Goal: Use online tool/utility: Utilize a website feature to perform a specific function

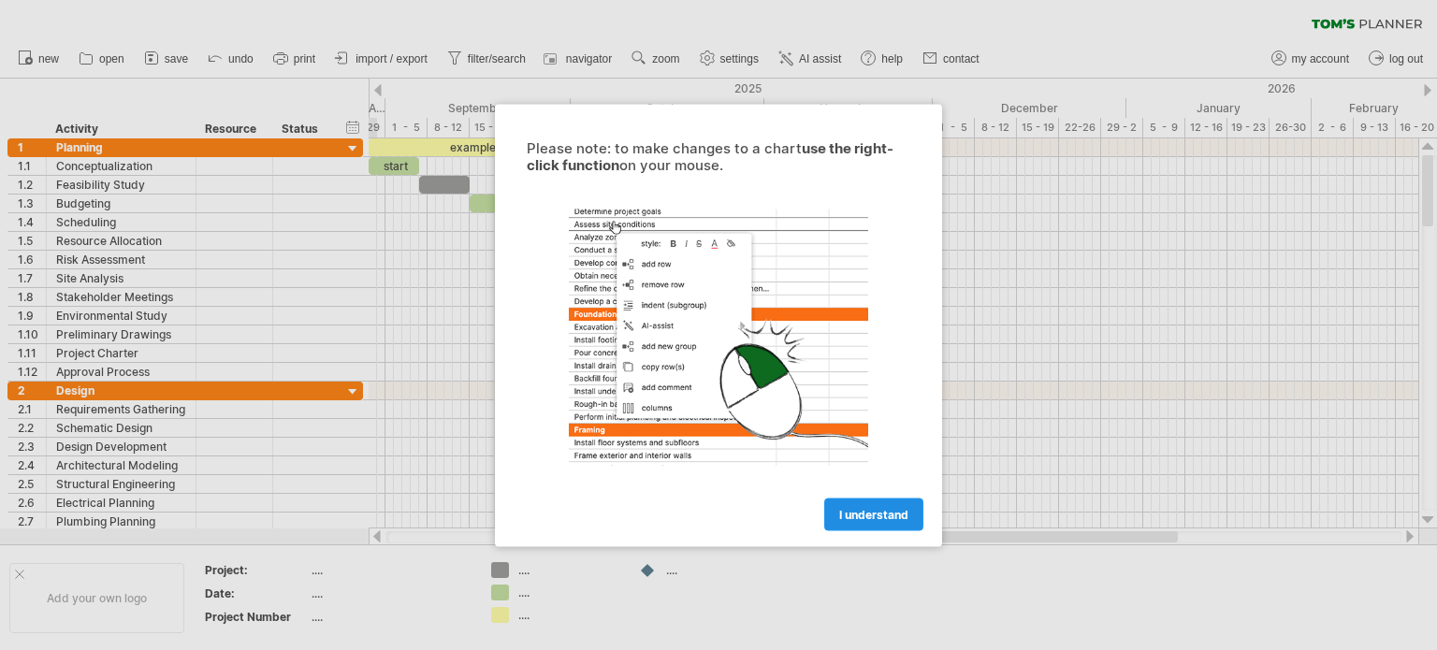
click at [881, 508] on span "I understand" at bounding box center [873, 514] width 69 height 14
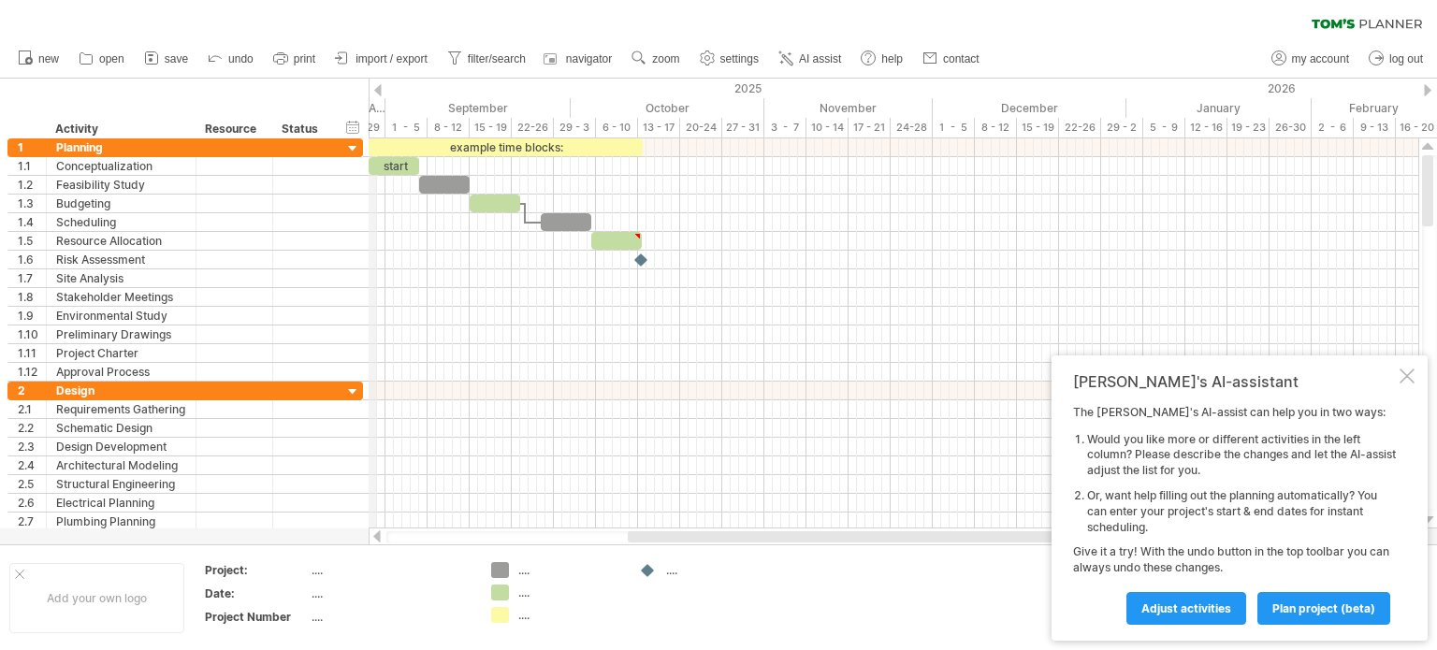
click at [370, 90] on div "Trying to reach plan.tomsplanner.com Connected again... 0% clear filter new 1" at bounding box center [718, 325] width 1437 height 650
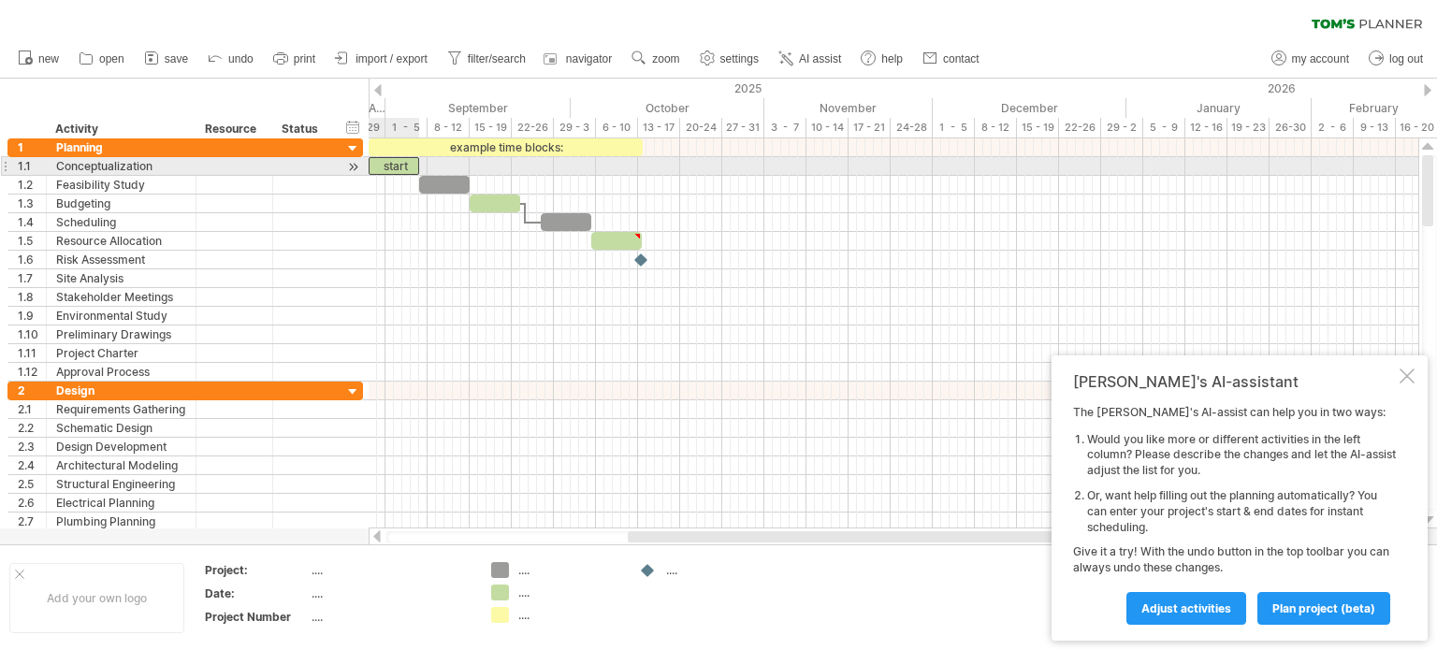
click at [392, 162] on div "start" at bounding box center [394, 166] width 51 height 18
click at [376, 170] on div "*****" at bounding box center [394, 166] width 51 height 18
drag, startPoint x: 371, startPoint y: 167, endPoint x: 389, endPoint y: 167, distance: 17.8
click at [389, 167] on div "*****" at bounding box center [402, 166] width 34 height 18
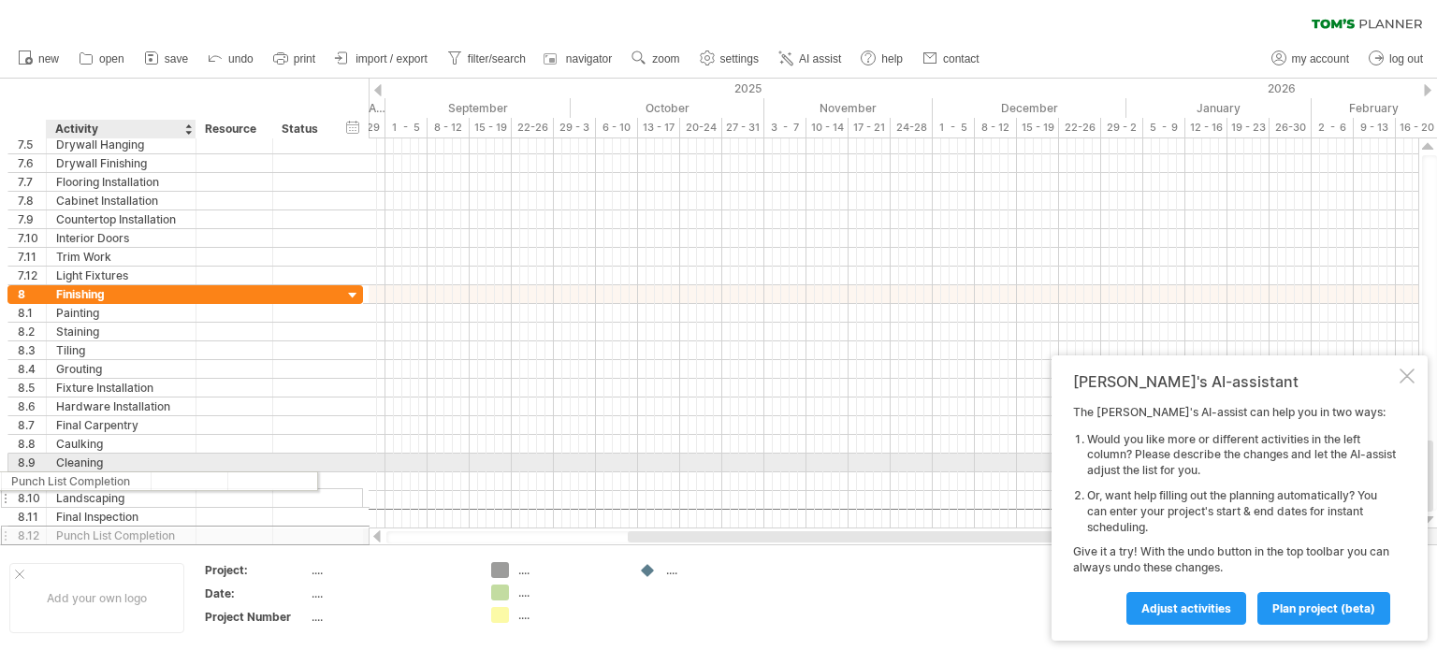
drag, startPoint x: 221, startPoint y: 513, endPoint x: 135, endPoint y: 478, distance: 92.8
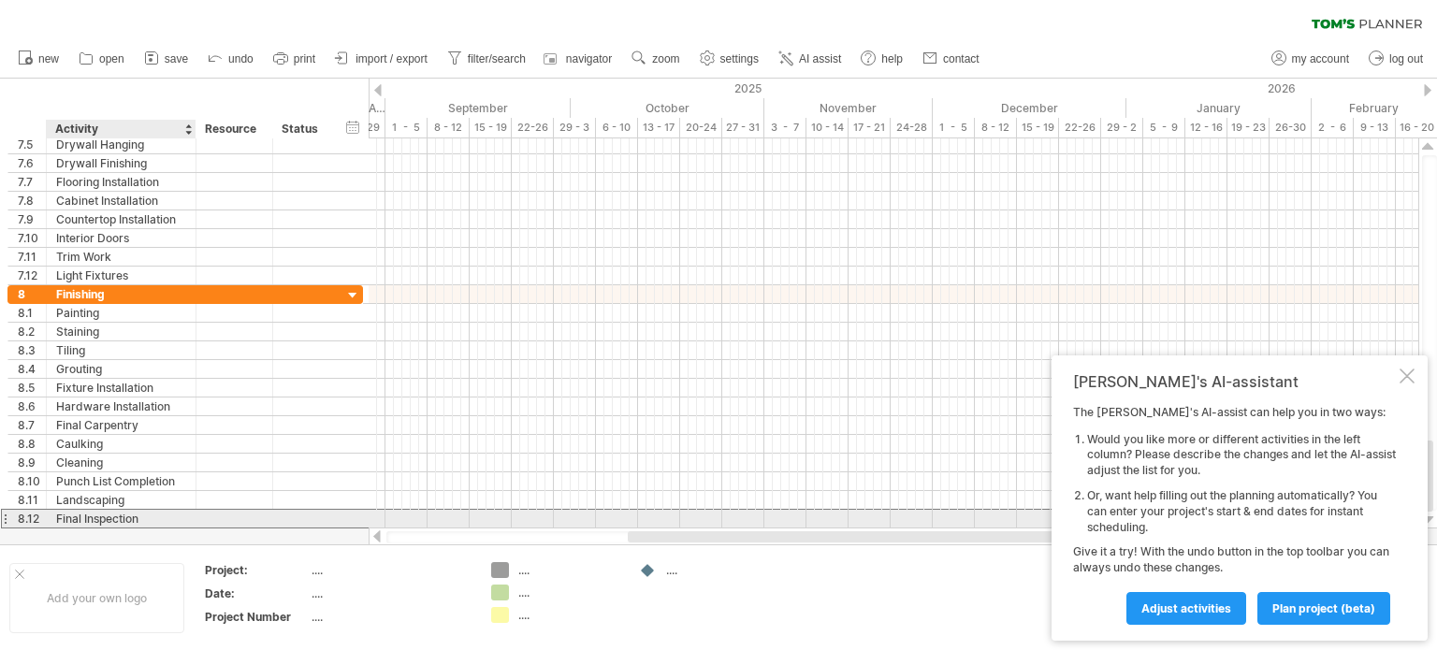
click at [139, 520] on div "Final Inspection" at bounding box center [121, 519] width 130 height 18
click at [5, 512] on div at bounding box center [4, 519] width 7 height 20
click at [1, 512] on div at bounding box center [4, 519] width 7 height 20
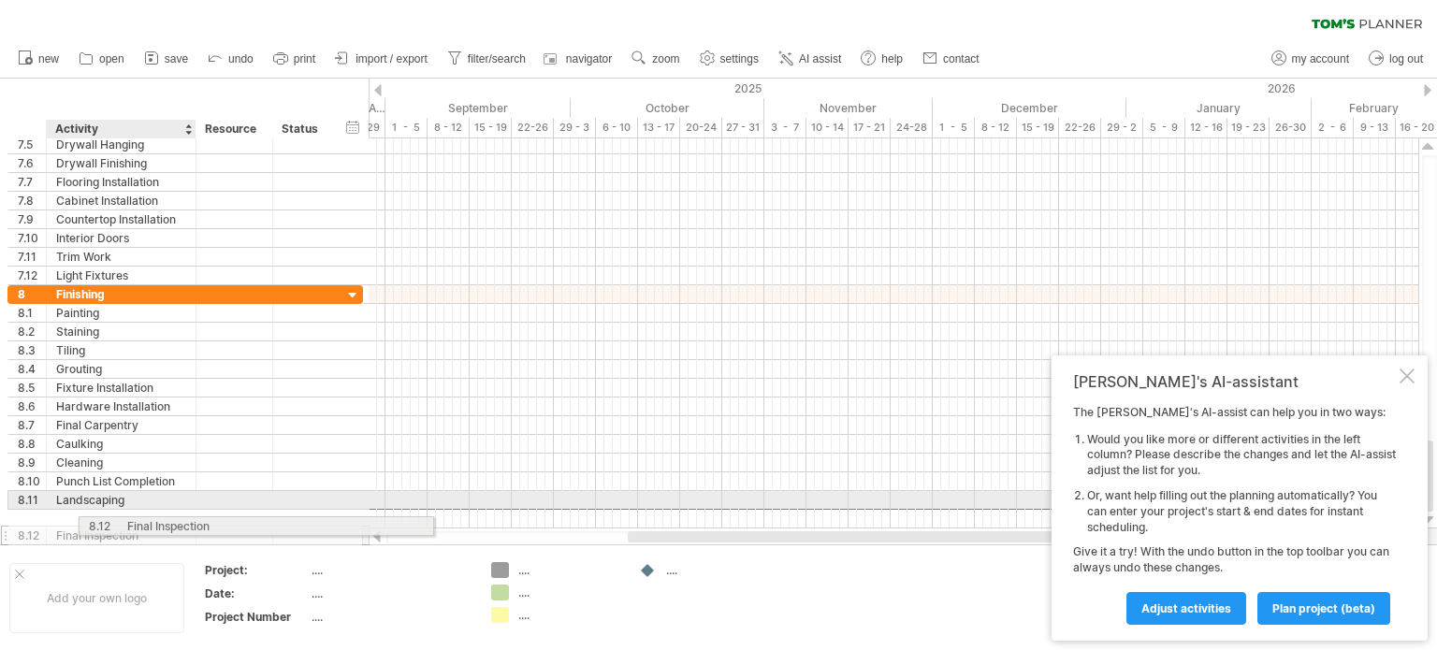
drag, startPoint x: 0, startPoint y: 512, endPoint x: 108, endPoint y: 523, distance: 108.2
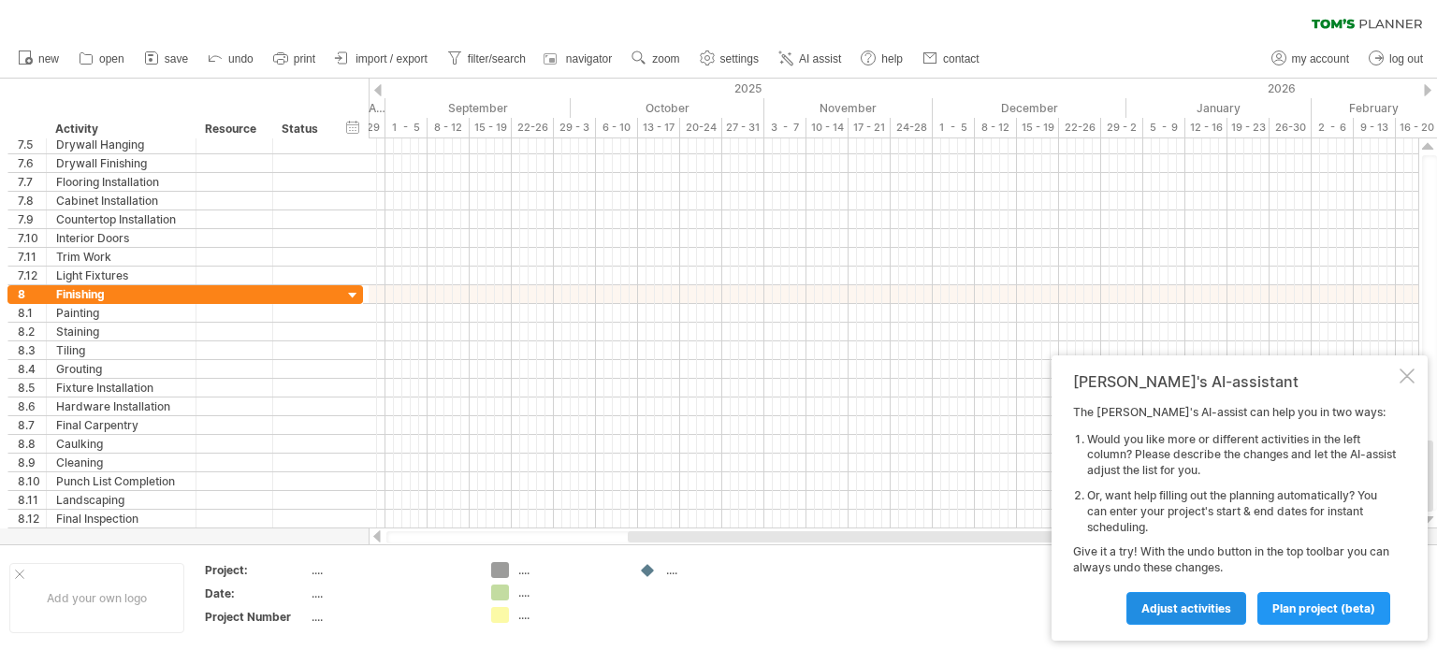
click at [1181, 605] on span "Adjust activities" at bounding box center [1186, 609] width 90 height 14
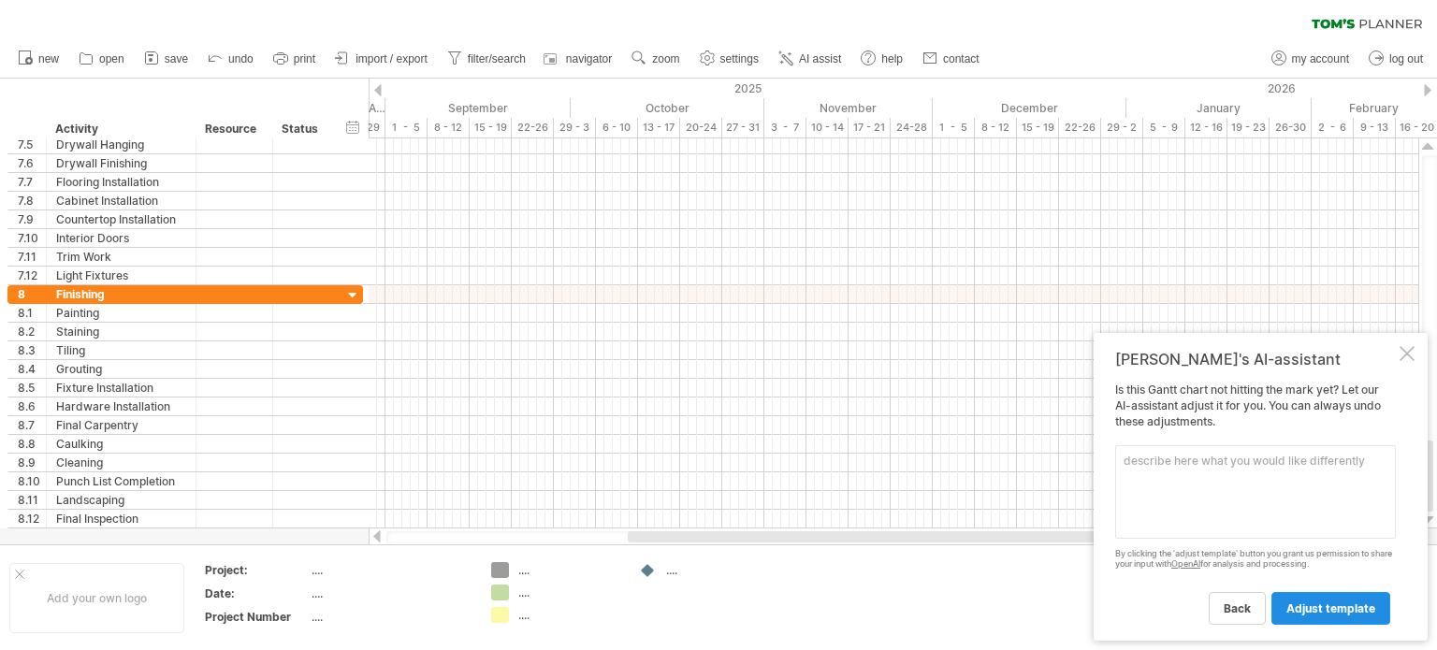
click at [1332, 605] on span "adjust template" at bounding box center [1330, 609] width 89 height 14
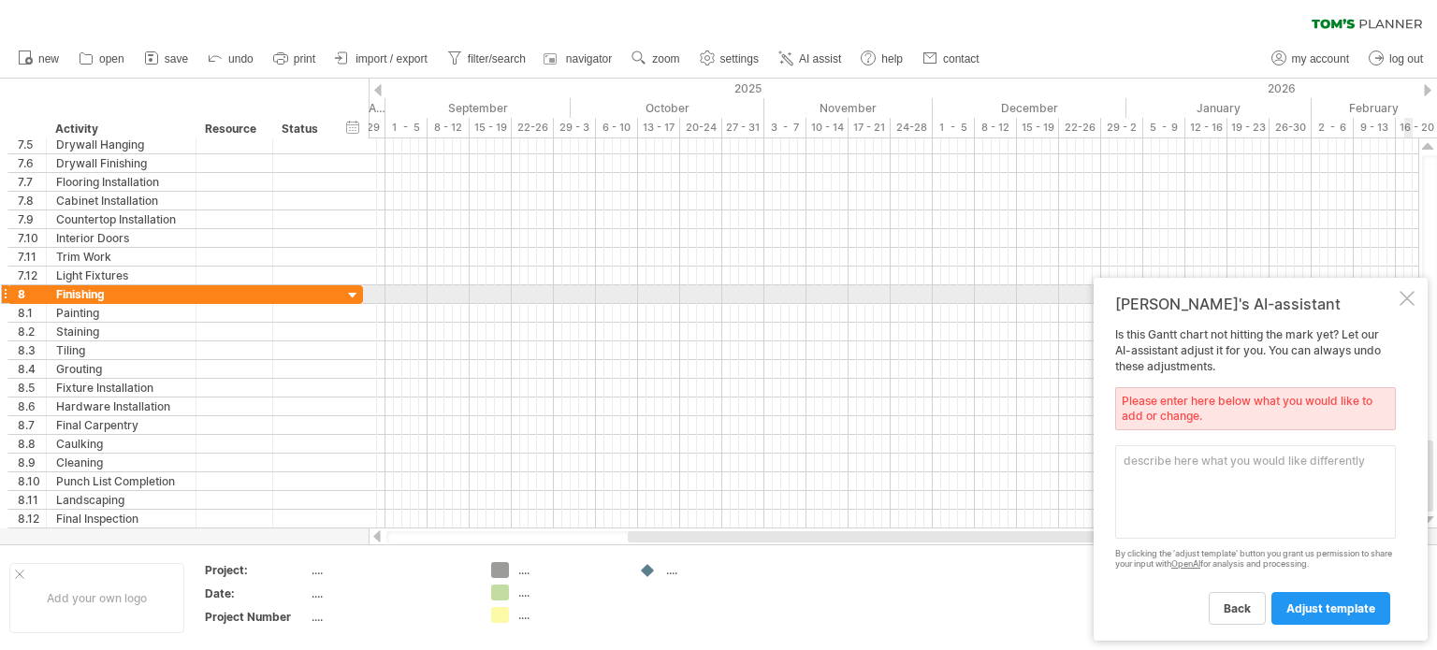
click at [1418, 295] on div "Tom's AI-assistant Is this Gantt chart not hitting the mark yet? Let our AI-ass…" at bounding box center [1261, 459] width 334 height 363
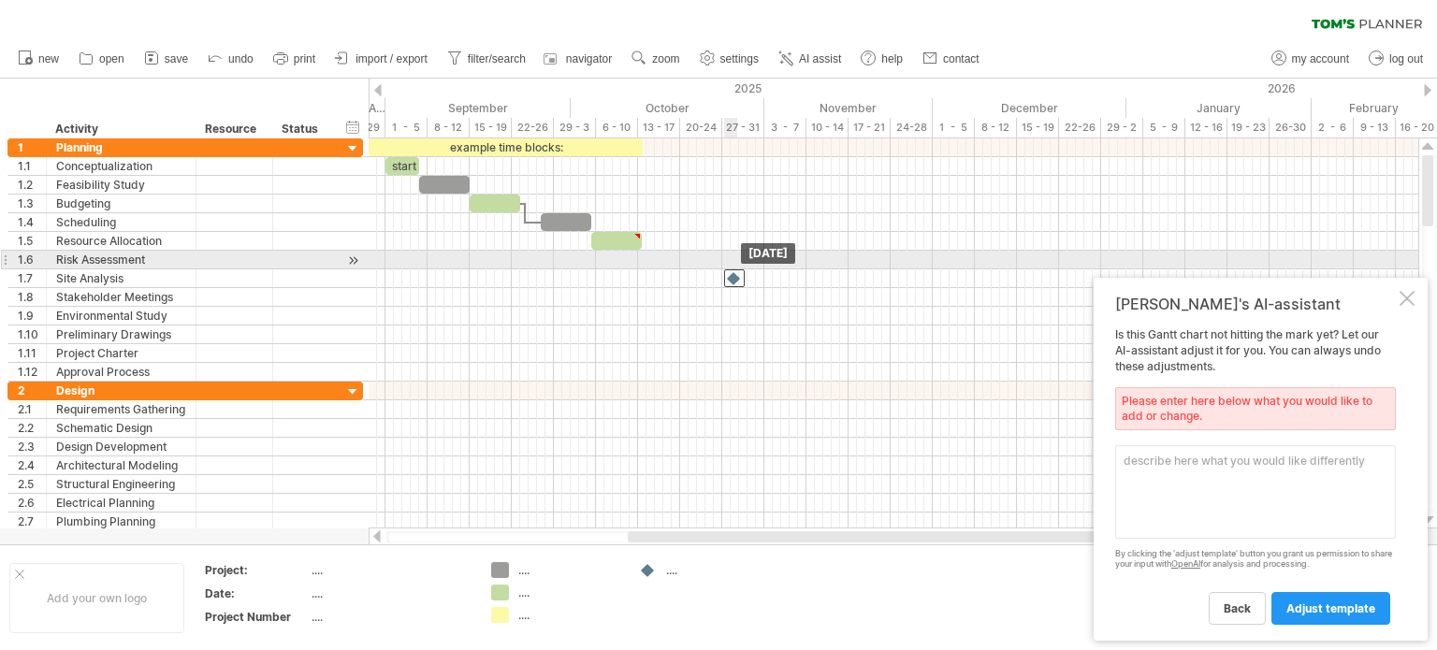
drag, startPoint x: 640, startPoint y: 251, endPoint x: 733, endPoint y: 269, distance: 94.3
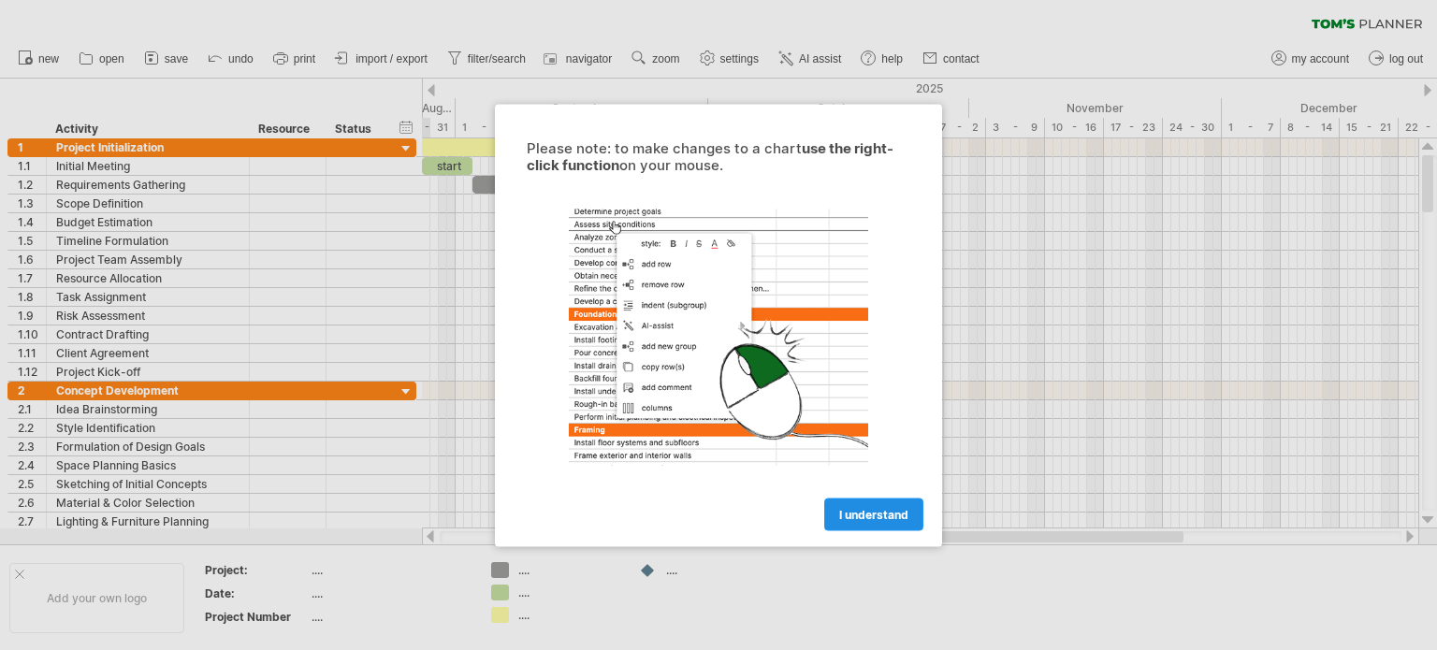
click at [876, 515] on span "I understand" at bounding box center [873, 514] width 69 height 14
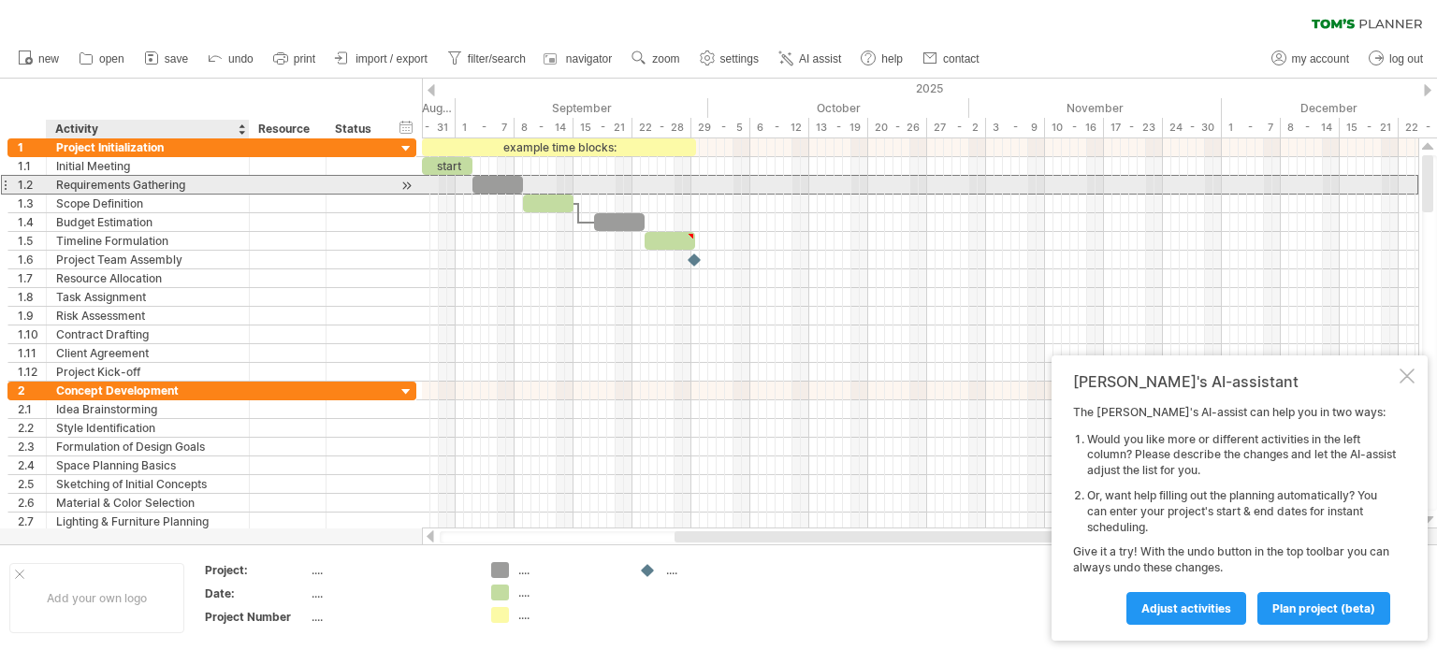
click at [140, 178] on div "Requirements Gathering" at bounding box center [147, 185] width 183 height 18
